Goal: Find specific page/section: Find specific page/section

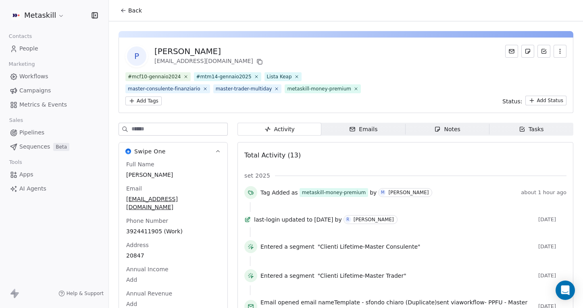
click at [133, 13] on span "Back" at bounding box center [135, 10] width 14 height 8
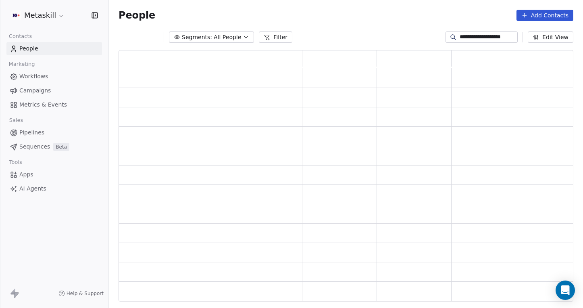
scroll to position [251, 455]
click at [471, 38] on input "**********" at bounding box center [488, 37] width 56 height 8
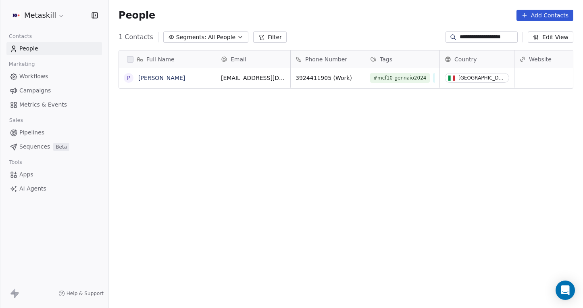
scroll to position [271, 474]
paste input
type input "**********"
click at [169, 80] on link "[PERSON_NAME] Peli" at bounding box center [167, 78] width 58 height 6
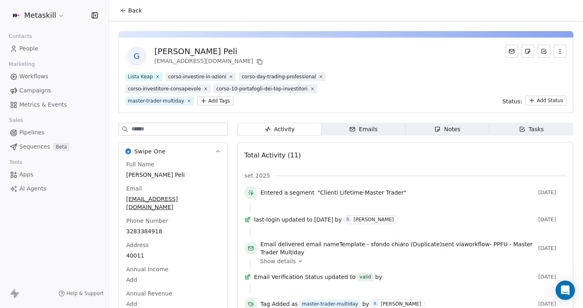
click at [216, 100] on html "Metaskill Contacts People Marketing Workflows Campaigns Metrics & Events Sales …" at bounding box center [291, 154] width 583 height 308
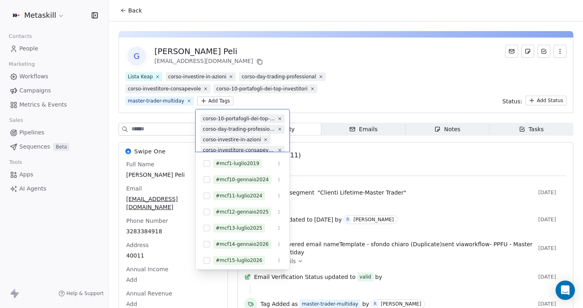
scroll to position [39, 0]
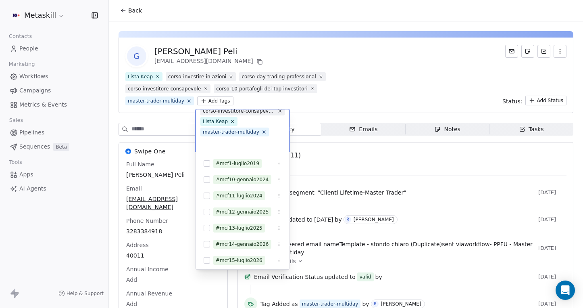
click at [221, 146] on input "text" at bounding box center [242, 142] width 84 height 9
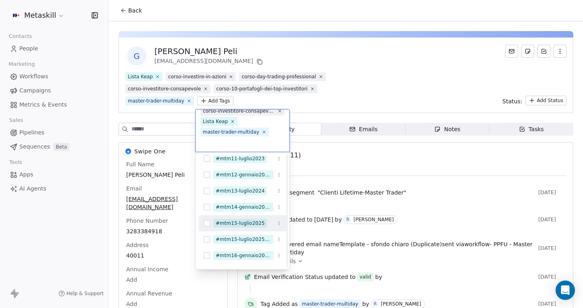
scroll to position [422, 0]
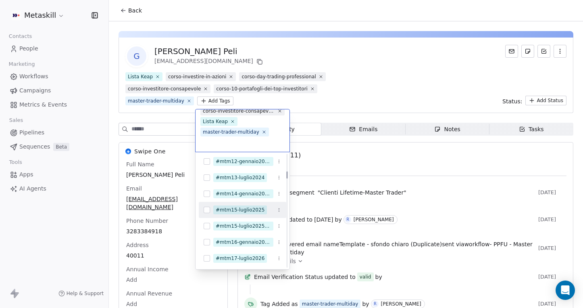
click at [249, 213] on span "#mtm15-luglio2025" at bounding box center [240, 209] width 54 height 9
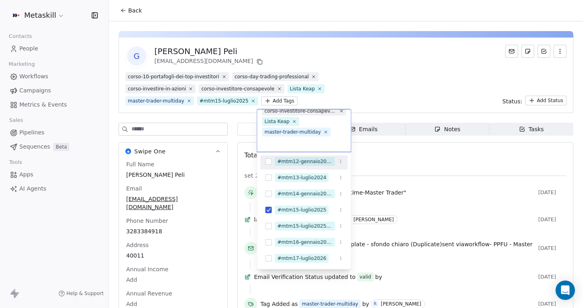
click at [356, 89] on html "Metaskill Contacts People Marketing Workflows Campaigns Metrics & Events Sales …" at bounding box center [291, 154] width 583 height 308
